Goal: Information Seeking & Learning: Learn about a topic

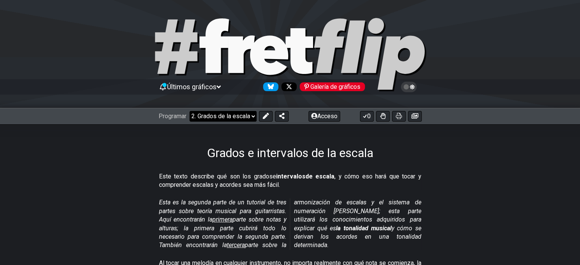
click at [249, 113] on select "¡Bienvenido a #fretflip! Preajuste inicial Preajuste personalizado Pentatónica …" at bounding box center [223, 116] width 67 height 11
click at [145, 156] on div "Grados e intervalos de la escala" at bounding box center [290, 142] width 580 height 36
click at [240, 113] on select "¡Bienvenido a #fretflip! Preajuste inicial Preajuste personalizado Pentatónica …" at bounding box center [223, 116] width 67 height 11
click at [190, 111] on select "¡Bienvenido a #fretflip! Preajuste inicial Preajuste personalizado Pentatónica …" at bounding box center [223, 116] width 67 height 11
select select "/scale-degrees-and-intervals"
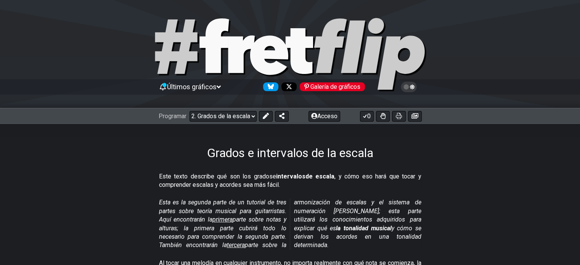
click at [229, 110] on div "Programar ¡Bienvenido a #fretflip! Preajuste inicial Preajuste personalizado Pe…" at bounding box center [290, 116] width 580 height 17
click at [229, 114] on select "¡Bienvenido a #fretflip! Preajuste inicial Preajuste personalizado Pentatónica …" at bounding box center [223, 116] width 67 height 11
click at [190, 111] on select "¡Bienvenido a #fretflip! Preajuste inicial Preajuste personalizado Pentatónica …" at bounding box center [223, 116] width 67 height 11
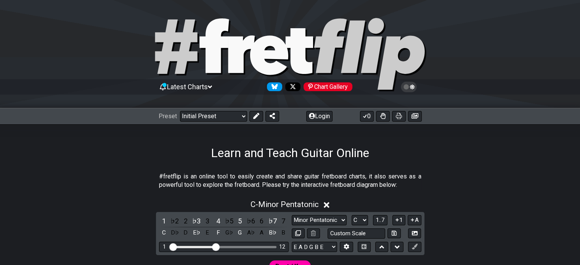
click at [208, 84] on span "Latest Charts" at bounding box center [187, 87] width 41 height 8
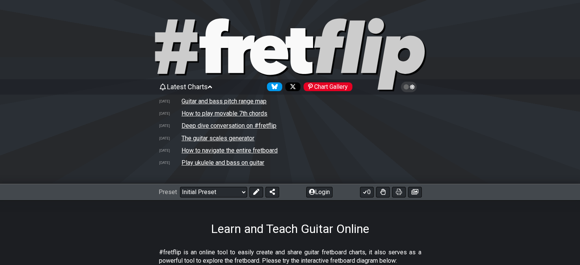
click at [197, 85] on span "Latest Charts" at bounding box center [187, 87] width 41 height 8
